Goal: Task Accomplishment & Management: Use online tool/utility

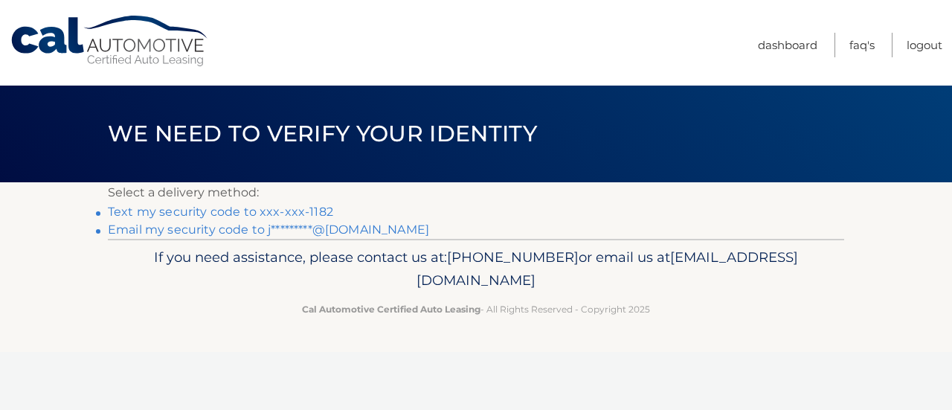
click at [324, 204] on li "Text my security code to xxx-xxx-1182" at bounding box center [476, 212] width 736 height 18
click at [128, 194] on p "Select a delivery method:" at bounding box center [476, 192] width 736 height 21
click at [126, 222] on link "Email my security code to j*********@gmail.com" at bounding box center [268, 229] width 321 height 14
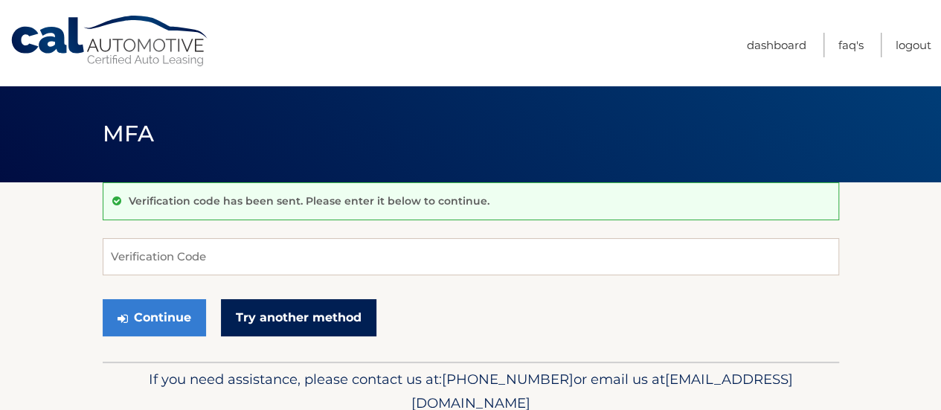
click at [264, 318] on link "Try another method" at bounding box center [298, 317] width 155 height 37
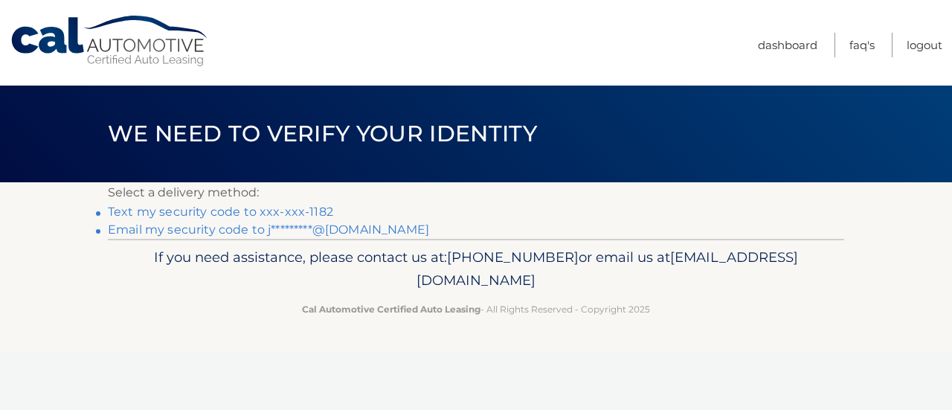
click at [141, 217] on link "Text my security code to xxx-xxx-1182" at bounding box center [220, 212] width 225 height 14
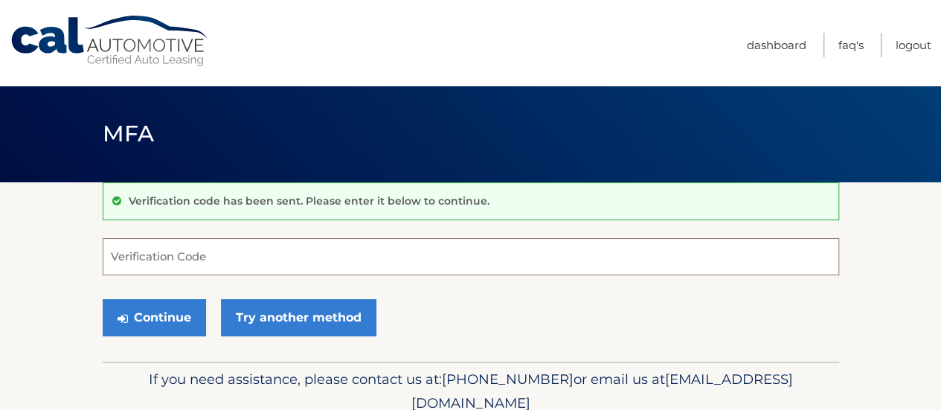
click at [166, 260] on input "Verification Code" at bounding box center [471, 256] width 736 height 37
type input "418985"
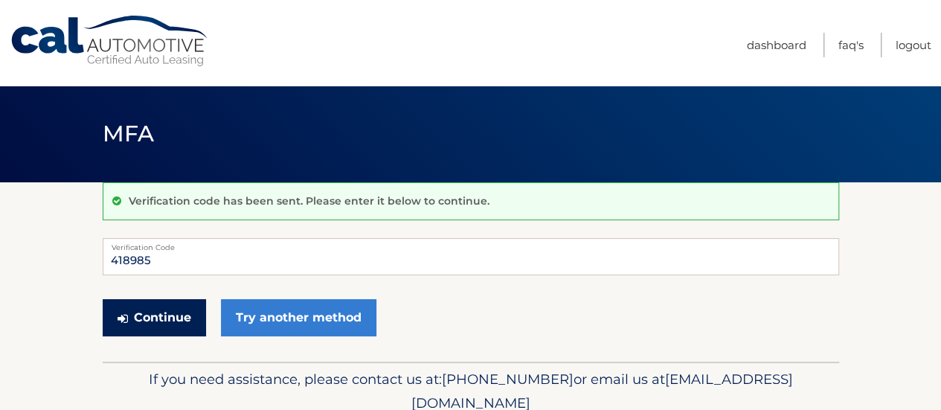
click at [132, 327] on button "Continue" at bounding box center [154, 317] width 103 height 37
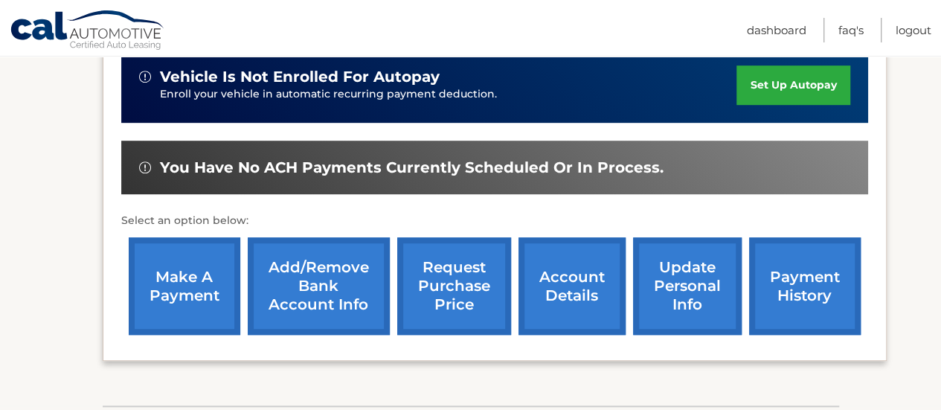
scroll to position [511, 0]
